Goal: Transaction & Acquisition: Purchase product/service

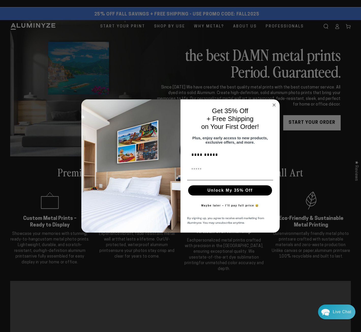
type input "**********"
click at [245, 194] on button "Unlock My 35% Off" at bounding box center [230, 190] width 84 height 10
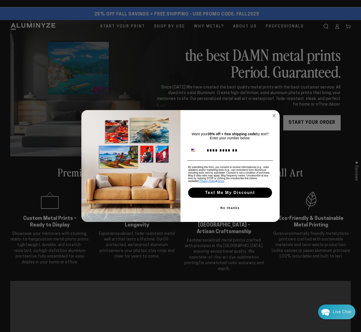
type input "**********"
click at [242, 194] on button "Text Me My Discount" at bounding box center [230, 193] width 84 height 10
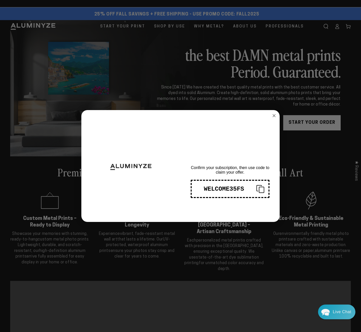
click at [229, 190] on div "WELCOME35FS" at bounding box center [224, 189] width 56 height 7
drag, startPoint x: 216, startPoint y: 190, endPoint x: 236, endPoint y: 191, distance: 19.9
click at [236, 191] on div "WELCOME35FS" at bounding box center [224, 189] width 56 height 7
click at [273, 115] on circle "Close dialog" at bounding box center [274, 116] width 6 height 6
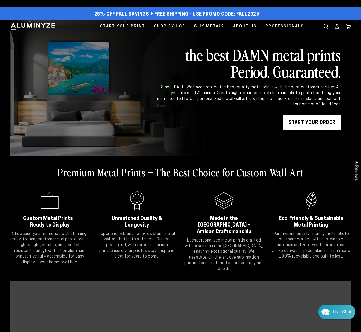
click at [308, 122] on link "START YOUR Order" at bounding box center [311, 122] width 57 height 15
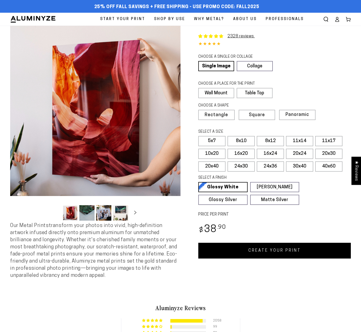
select select "**********"
click at [265, 164] on label "24x36" at bounding box center [270, 166] width 27 height 10
click at [254, 250] on link "CREATE YOUR PRINT" at bounding box center [274, 251] width 153 height 16
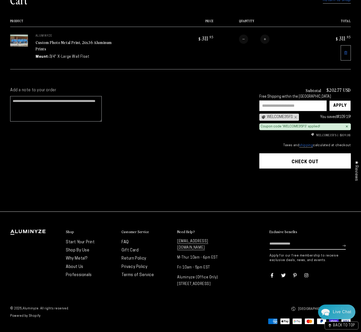
scroll to position [59, 0]
click at [284, 100] on input "text" at bounding box center [292, 105] width 67 height 11
click at [276, 100] on input "text" at bounding box center [292, 105] width 67 height 11
click at [265, 100] on input "text" at bounding box center [292, 105] width 67 height 11
drag, startPoint x: 306, startPoint y: 94, endPoint x: 311, endPoint y: 94, distance: 5.1
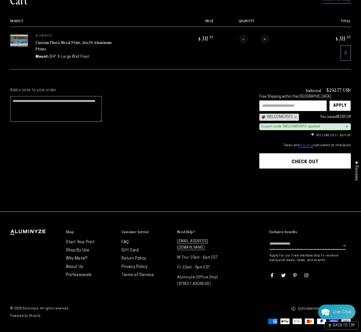
click at [308, 100] on input "text" at bounding box center [292, 105] width 67 height 11
click at [341, 101] on div "Apply" at bounding box center [339, 106] width 13 height 10
